Goal: Task Accomplishment & Management: Use online tool/utility

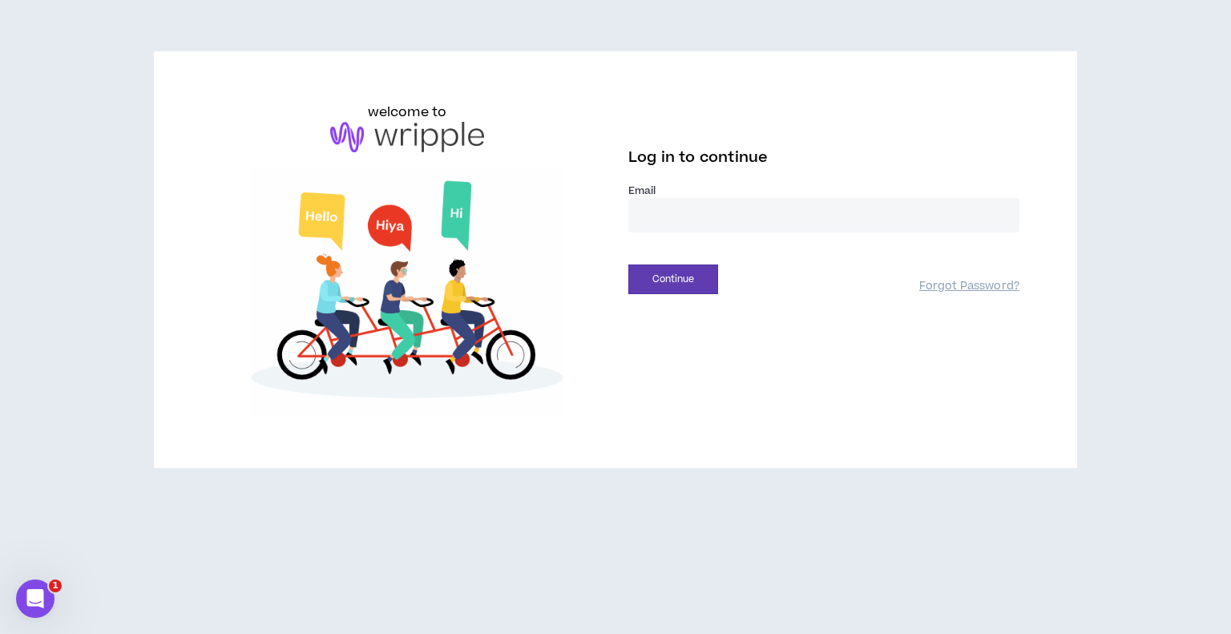
click at [716, 232] on input "email" at bounding box center [823, 215] width 391 height 34
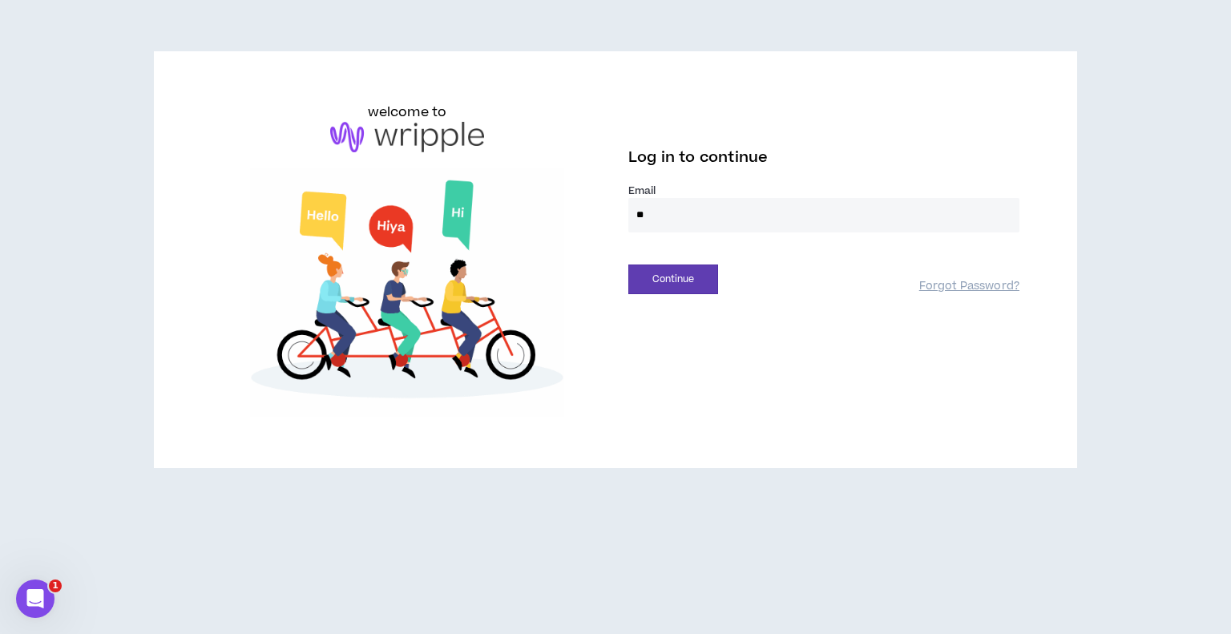
type input "**********"
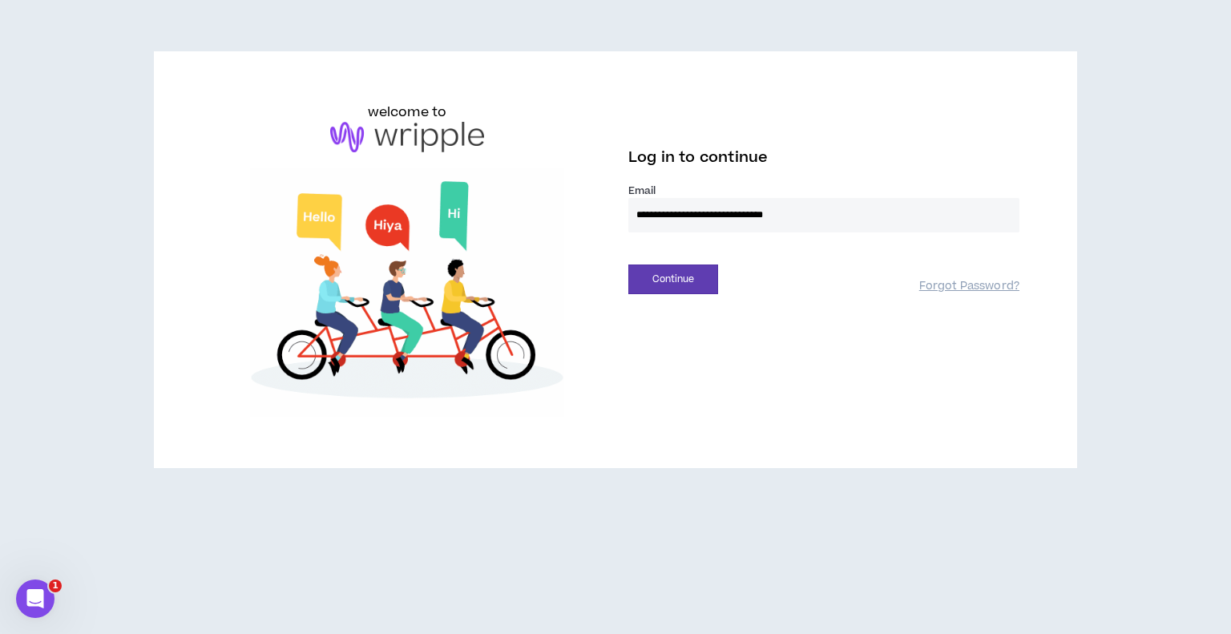
click at [628, 264] on button "Continue" at bounding box center [673, 279] width 90 height 30
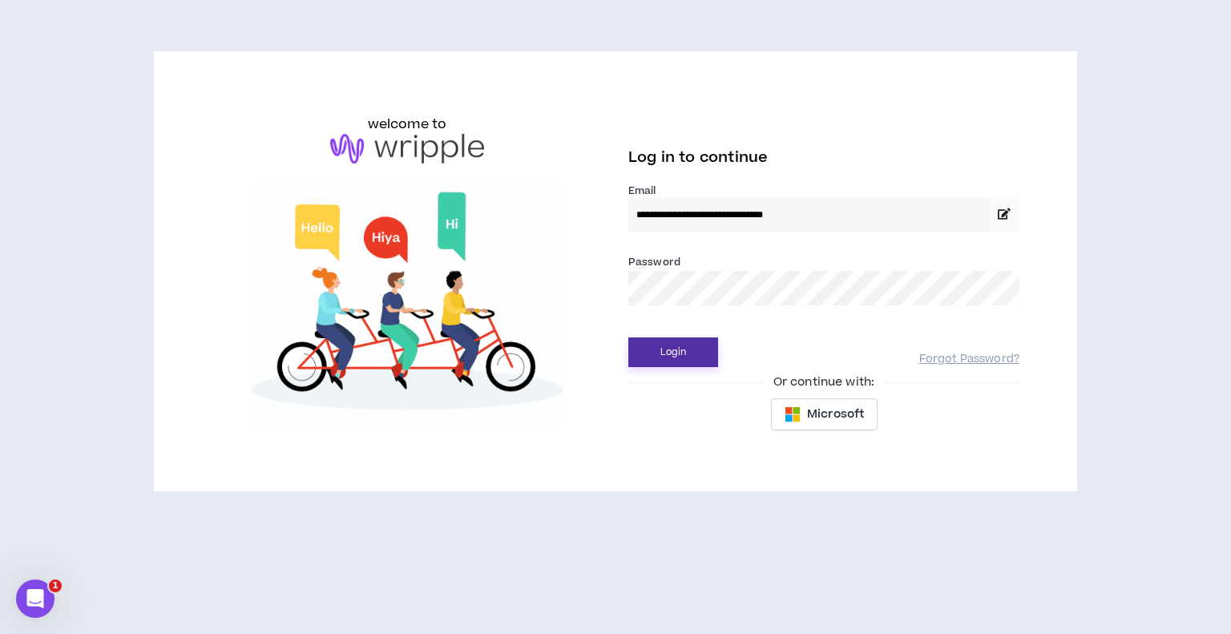
click at [655, 364] on button "Login" at bounding box center [673, 352] width 90 height 30
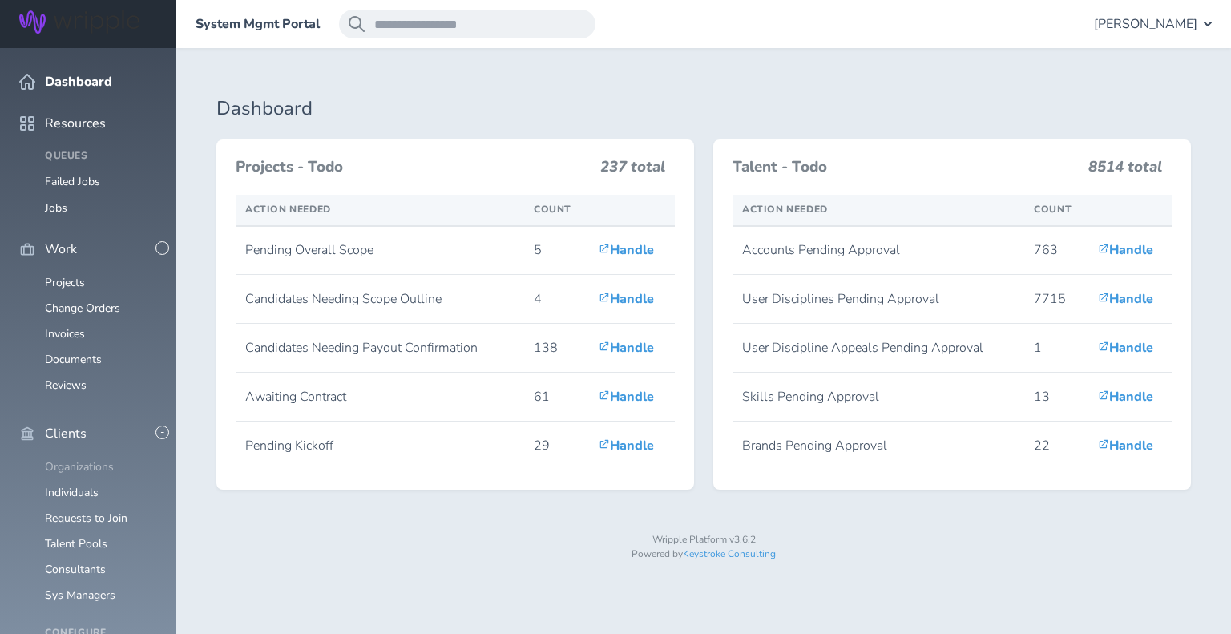
click at [75, 459] on link "Organizations" at bounding box center [79, 466] width 69 height 15
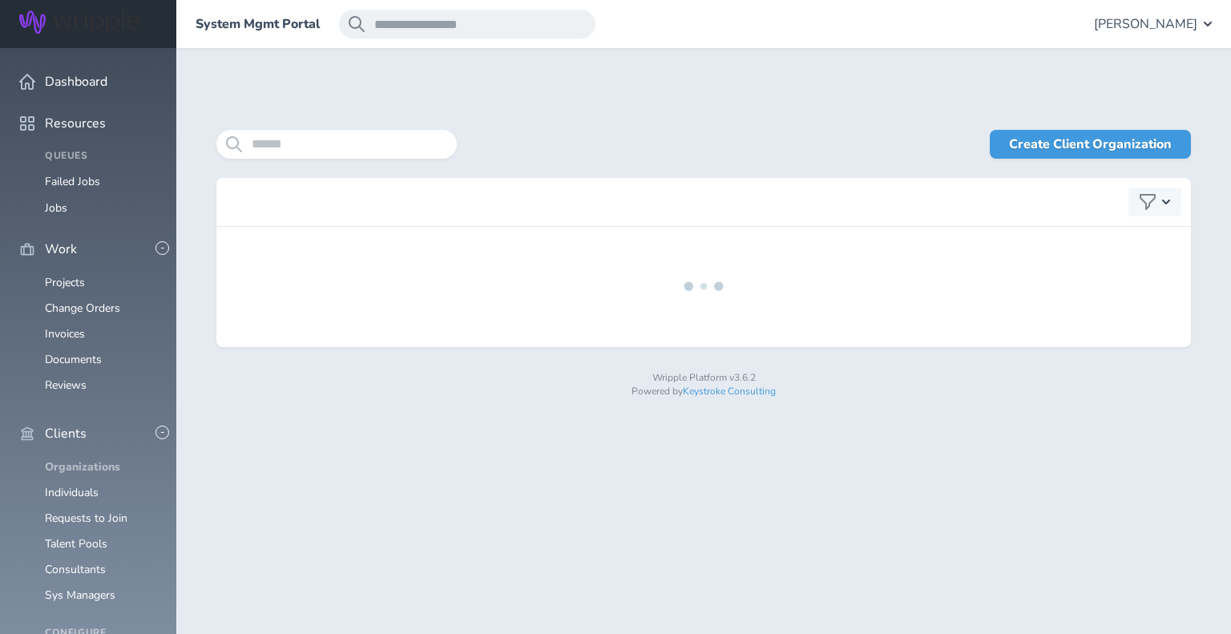
scroll to position [77, 0]
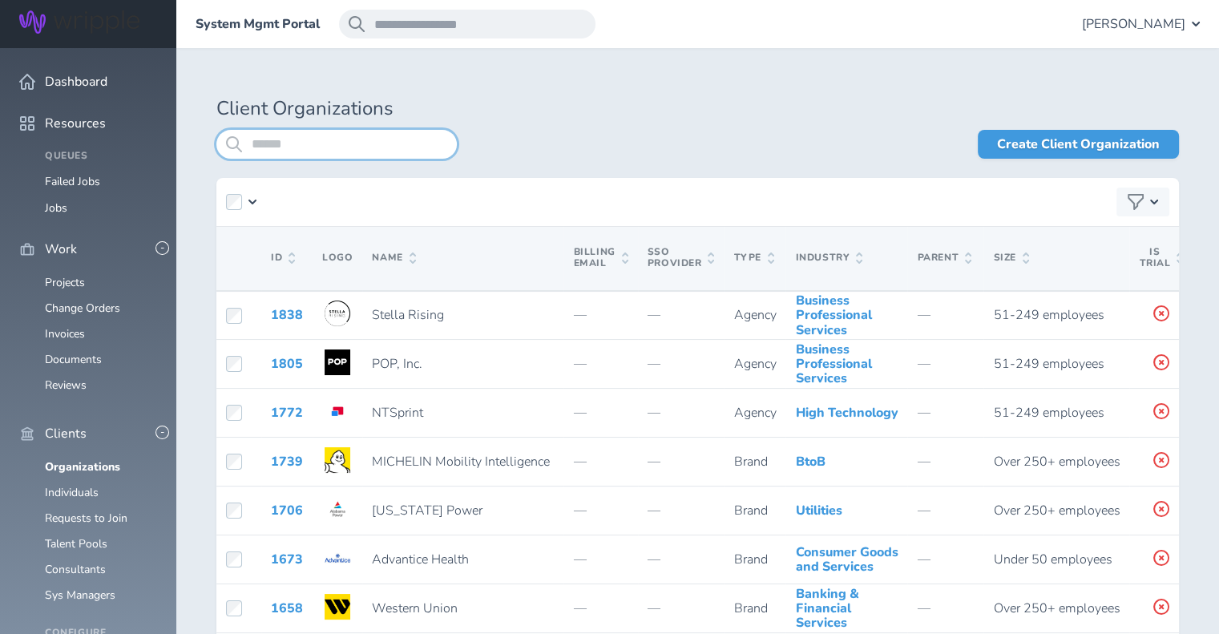
click at [272, 144] on input "search" at bounding box center [336, 144] width 240 height 29
paste input "********"
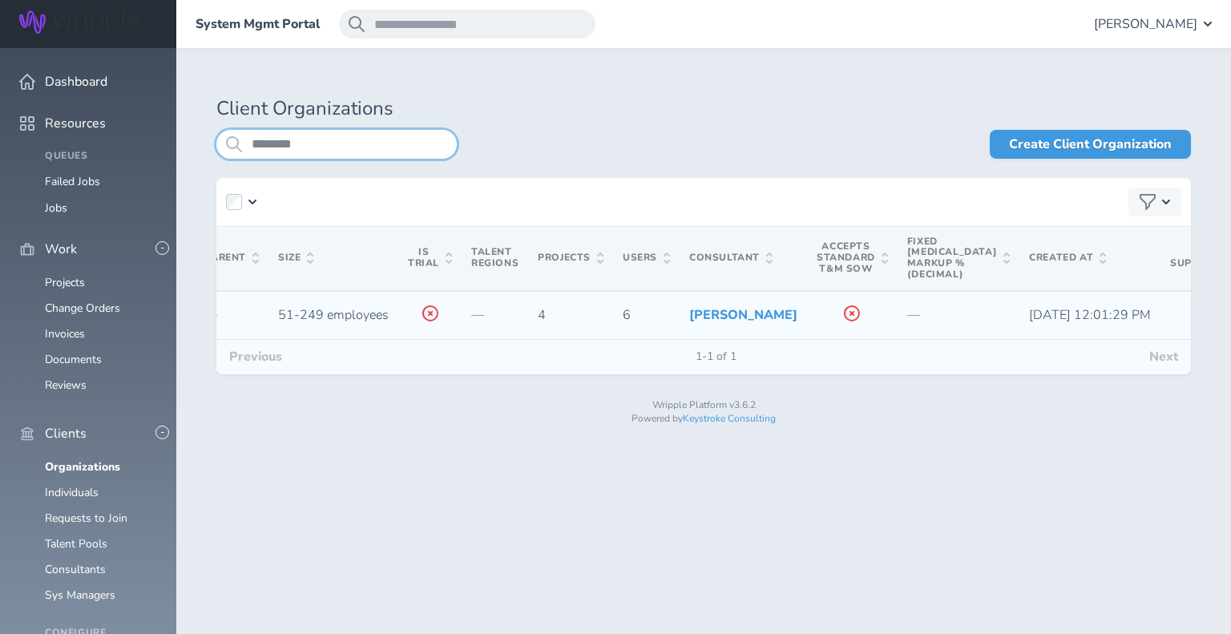
scroll to position [0, 730]
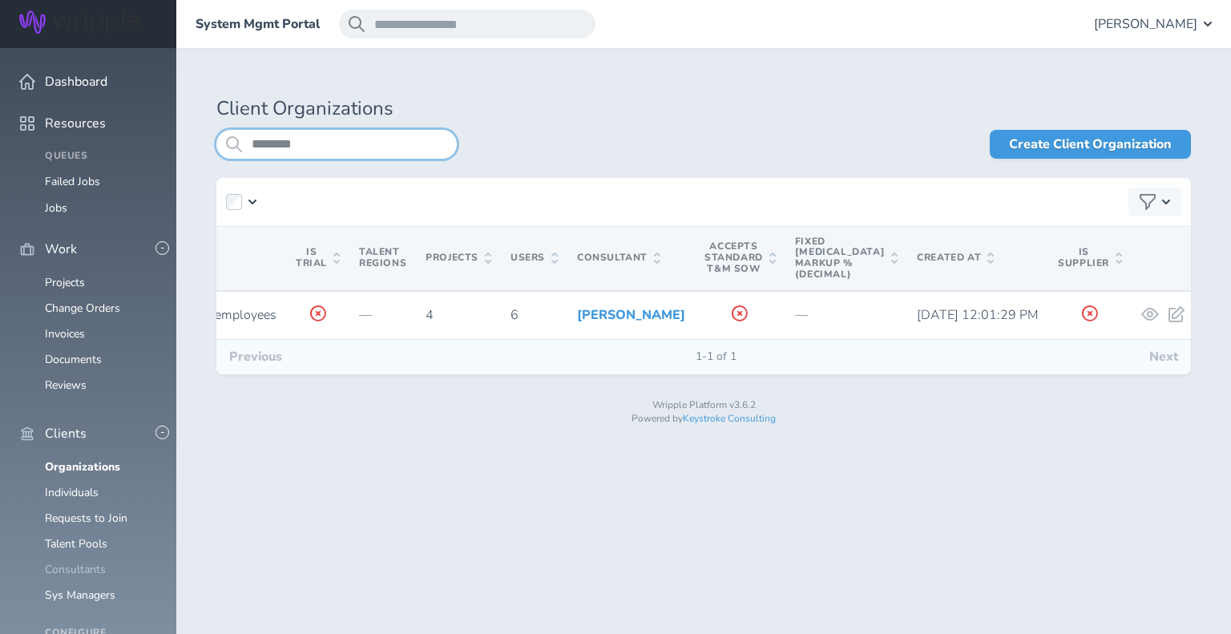
type input "********"
click at [87, 562] on link "Consultants" at bounding box center [75, 569] width 61 height 15
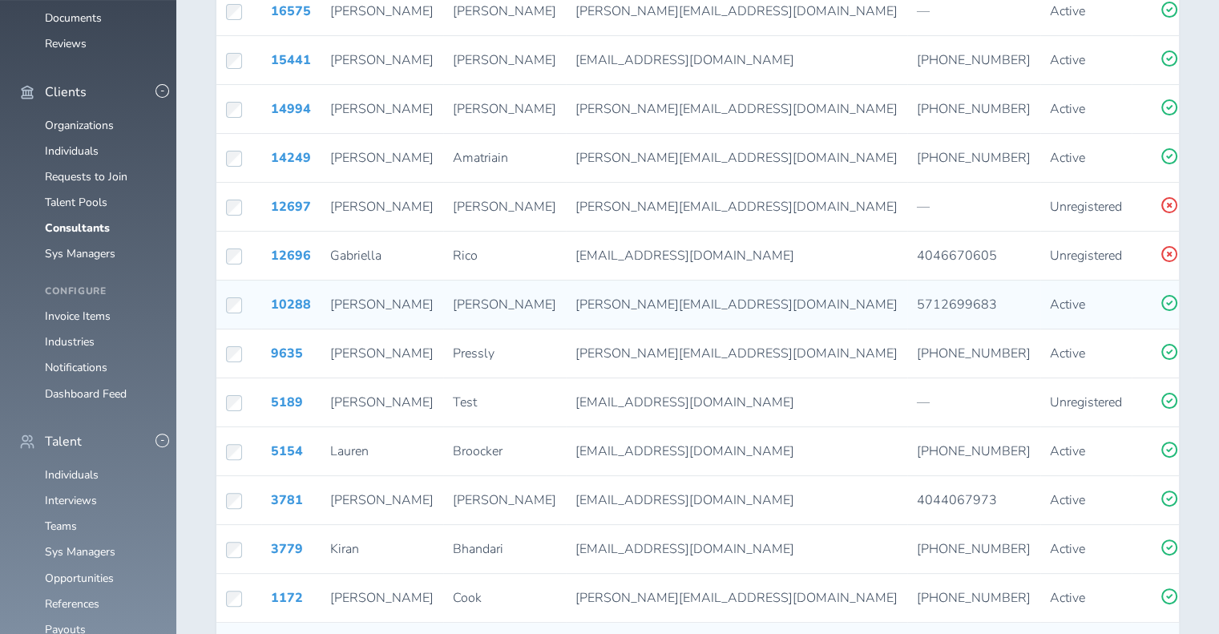
scroll to position [343, 0]
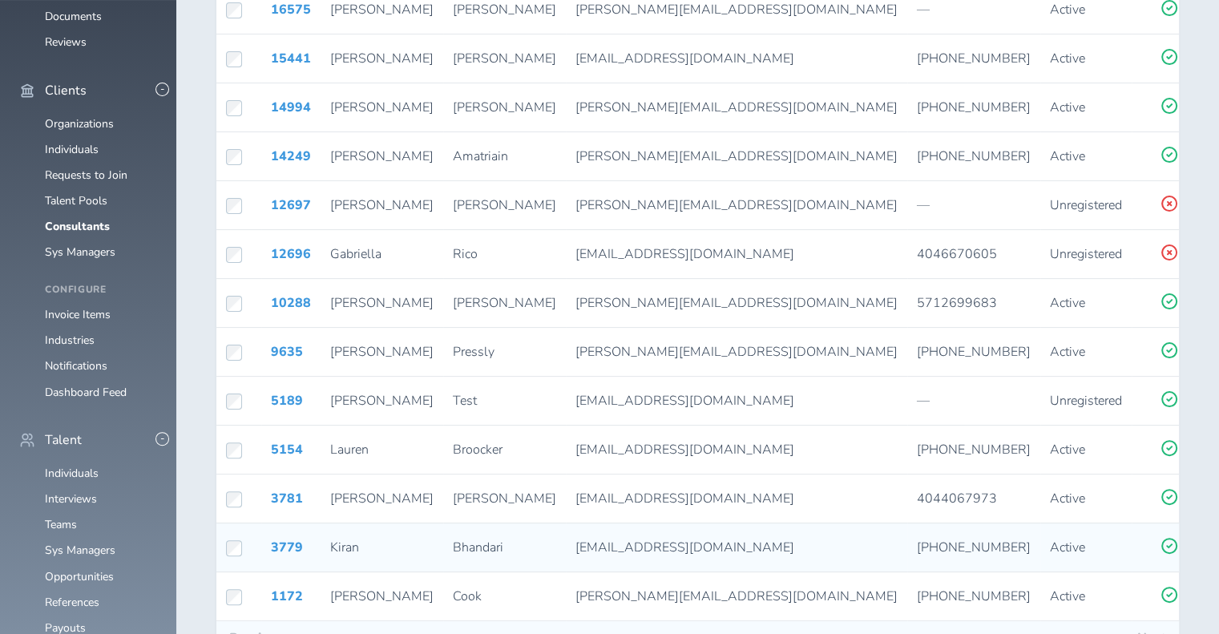
click at [1219, 542] on icon at bounding box center [1225, 546] width 13 height 14
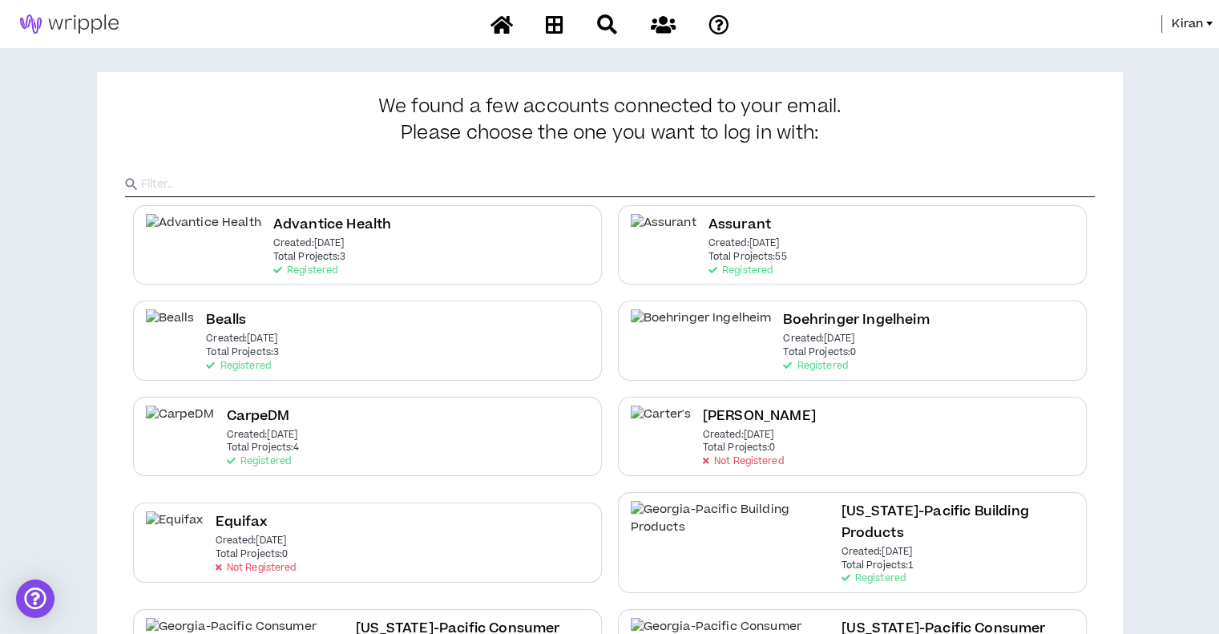
click at [450, 187] on input "text" at bounding box center [618, 184] width 954 height 24
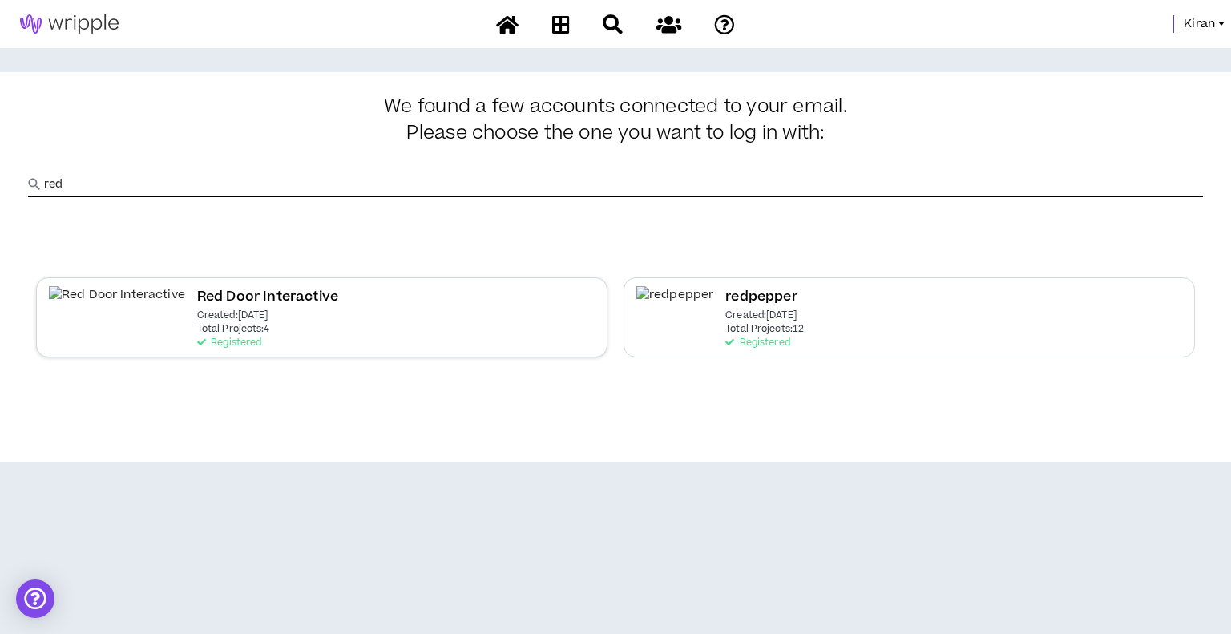
type input "red"
click at [381, 321] on div "Red Door Interactive Created: Jun 16 2025 Total Projects: 4 Registered" at bounding box center [321, 316] width 571 height 79
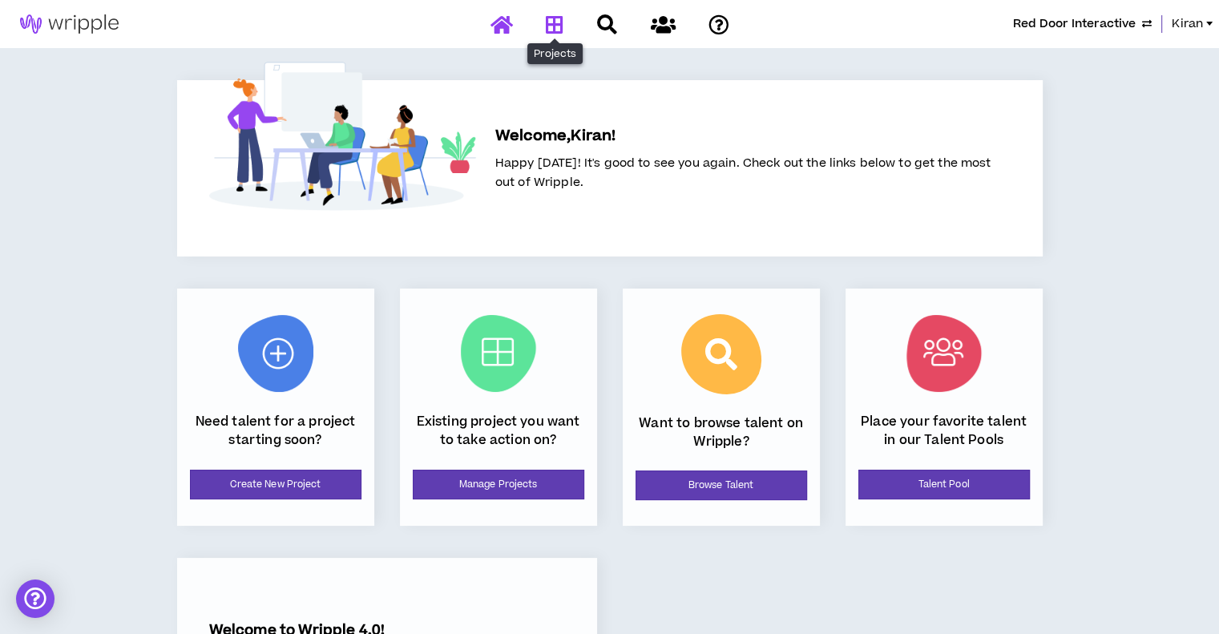
click at [557, 30] on icon at bounding box center [555, 24] width 18 height 20
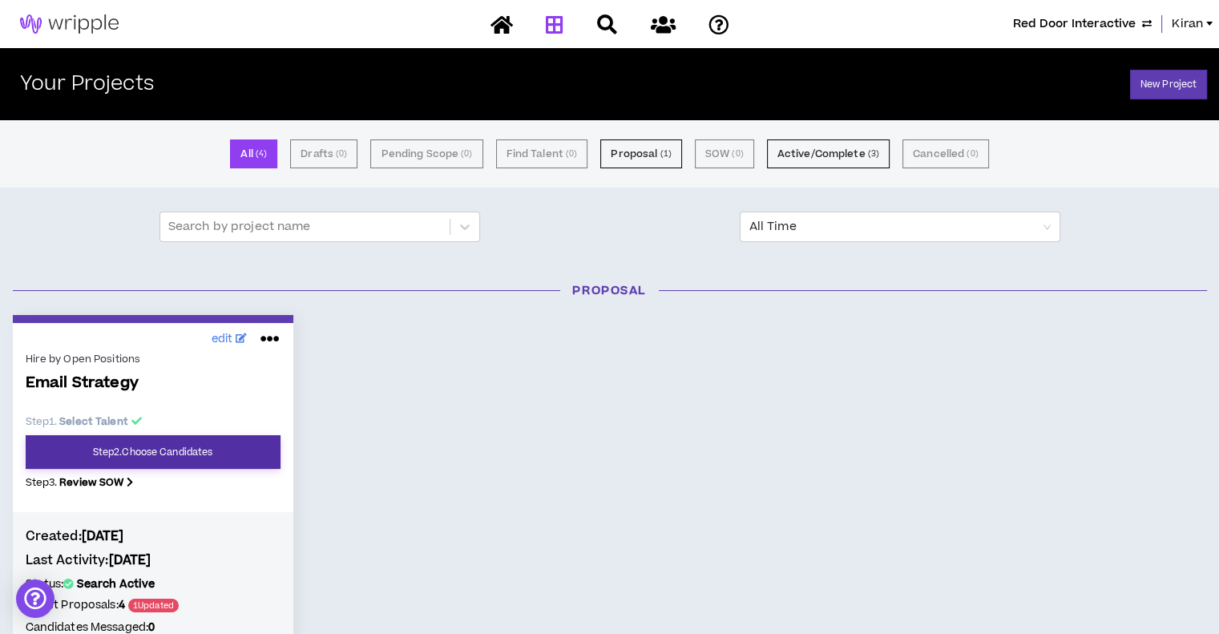
click at [249, 453] on link "Step 2 . Choose Candidates" at bounding box center [153, 452] width 255 height 34
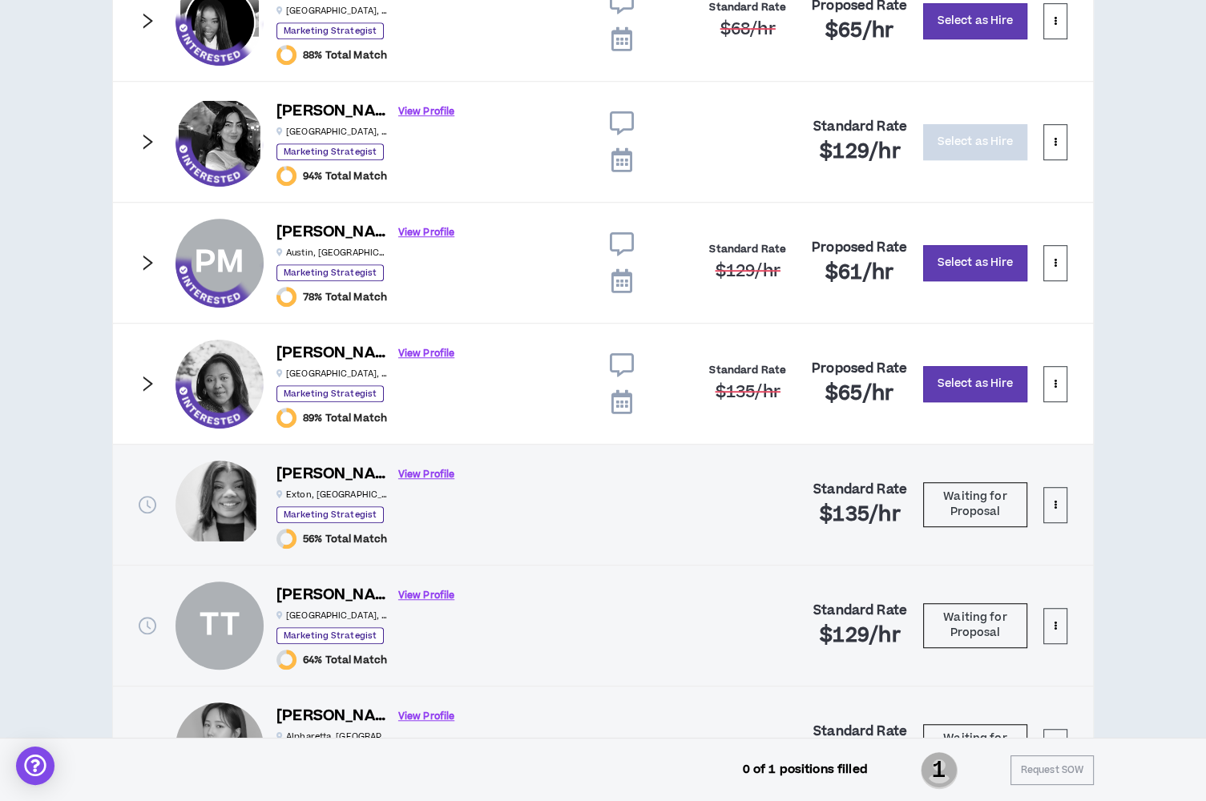
scroll to position [979, 0]
